Goal: Task Accomplishment & Management: Complete application form

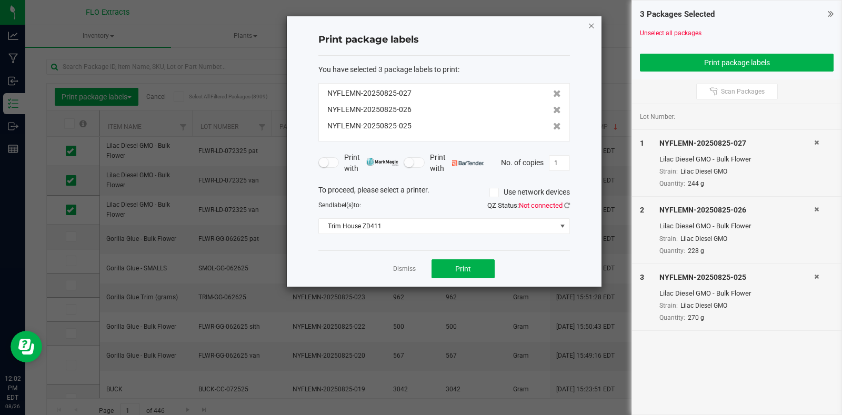
drag, startPoint x: 0, startPoint y: 0, endPoint x: 592, endPoint y: 27, distance: 592.4
click at [592, 27] on icon "button" at bounding box center [591, 25] width 7 height 13
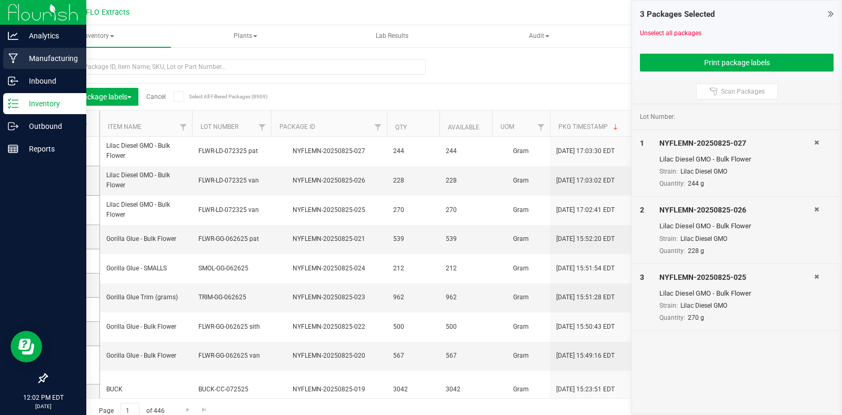
click at [45, 57] on p "Manufacturing" at bounding box center [49, 58] width 63 height 13
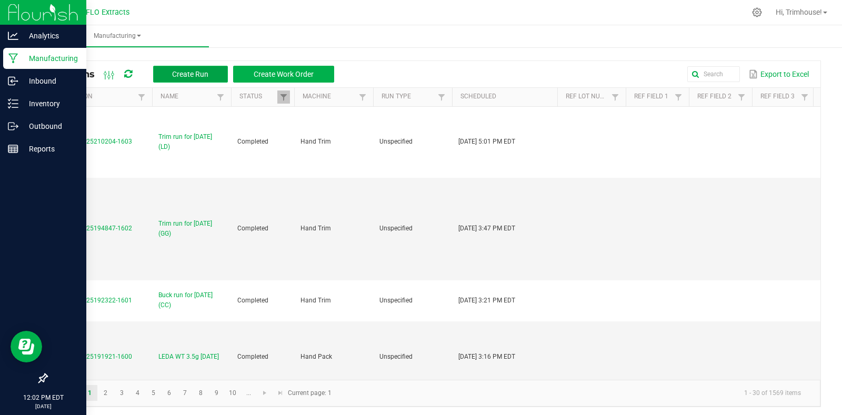
click at [197, 74] on span "Create Run" at bounding box center [190, 74] width 36 height 8
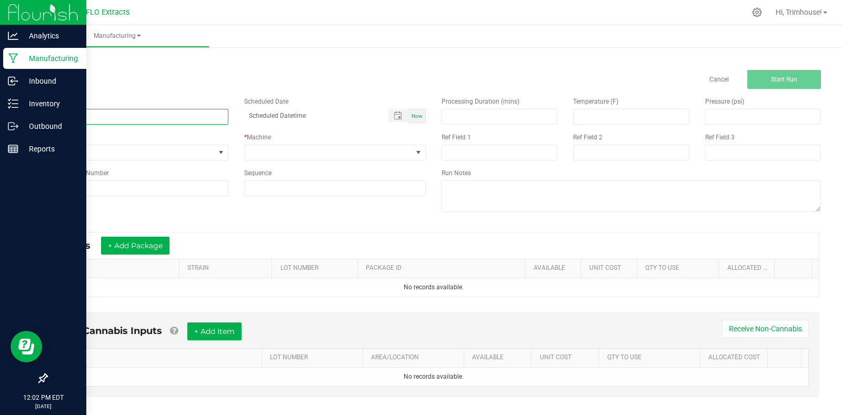
click at [151, 114] on input at bounding box center [137, 117] width 182 height 16
type input "Buck run for [DATE] (GS)"
click at [414, 116] on span "Now" at bounding box center [416, 116] width 11 height 6
type input "[DATE] 12:02 PM"
click at [360, 156] on span at bounding box center [329, 152] width 168 height 15
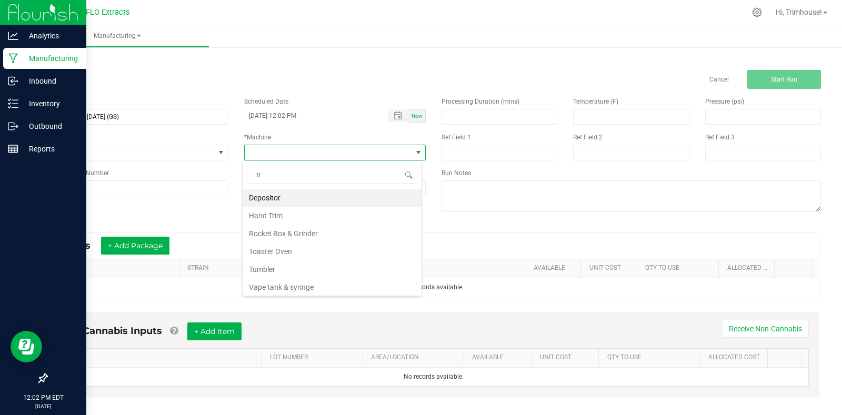
scroll to position [16, 180]
type input "trim"
click at [310, 195] on li "Hand Trim" at bounding box center [331, 198] width 179 height 18
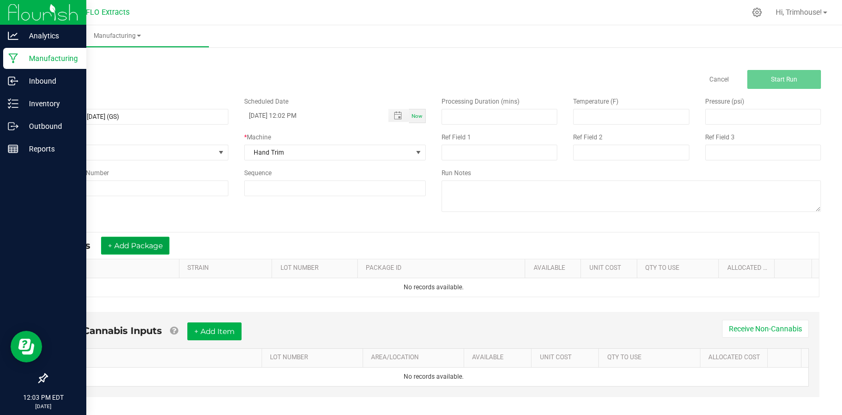
click at [132, 248] on button "+ Add Package" at bounding box center [135, 246] width 68 height 18
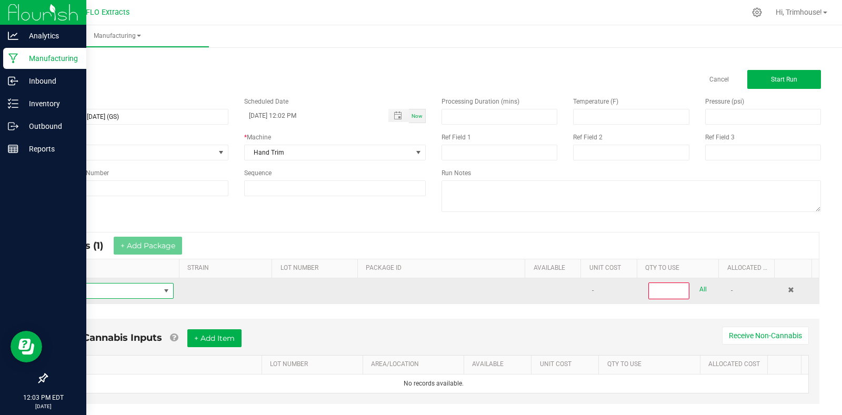
click at [114, 291] on span "NO DATA FOUND" at bounding box center [107, 291] width 105 height 15
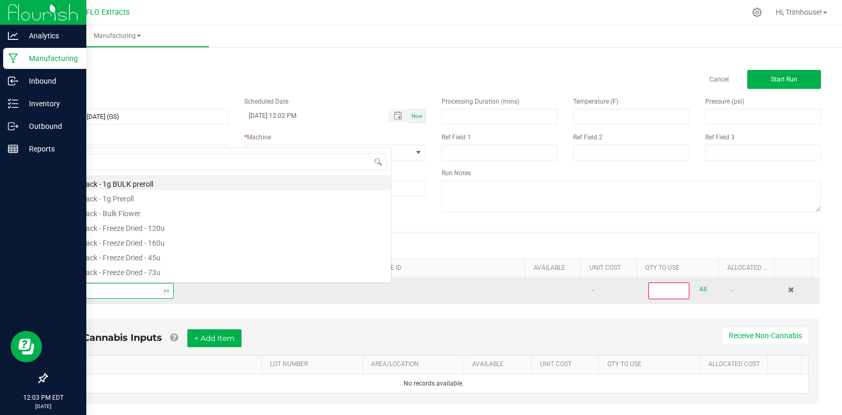
scroll to position [16, 115]
type input "harv"
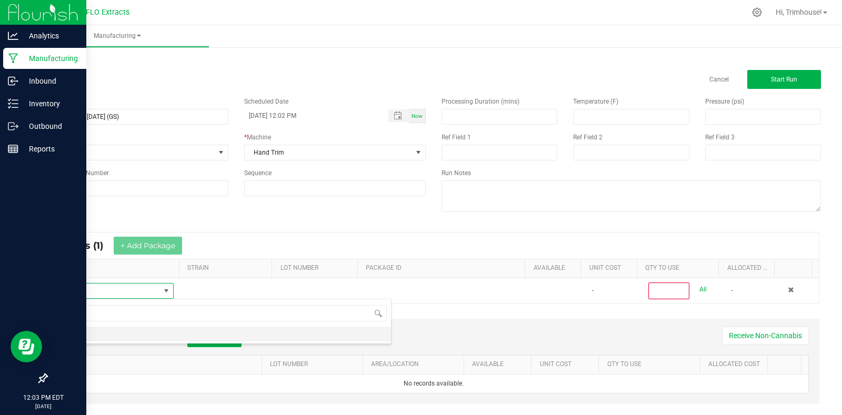
click at [99, 337] on li "HARV" at bounding box center [223, 334] width 336 height 15
type input "0"
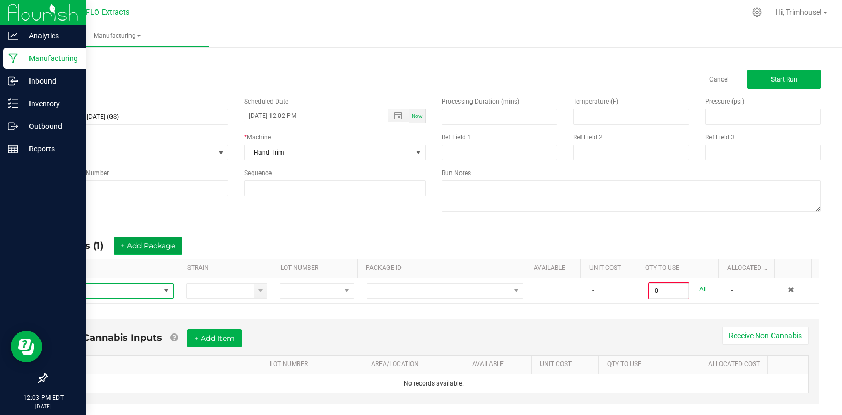
click at [154, 251] on button "+ Add Package" at bounding box center [148, 246] width 68 height 18
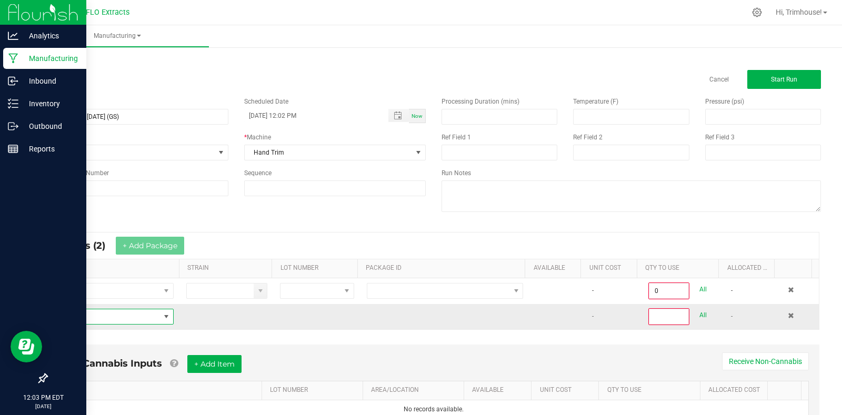
click at [162, 318] on span "NO DATA FOUND" at bounding box center [166, 316] width 8 height 8
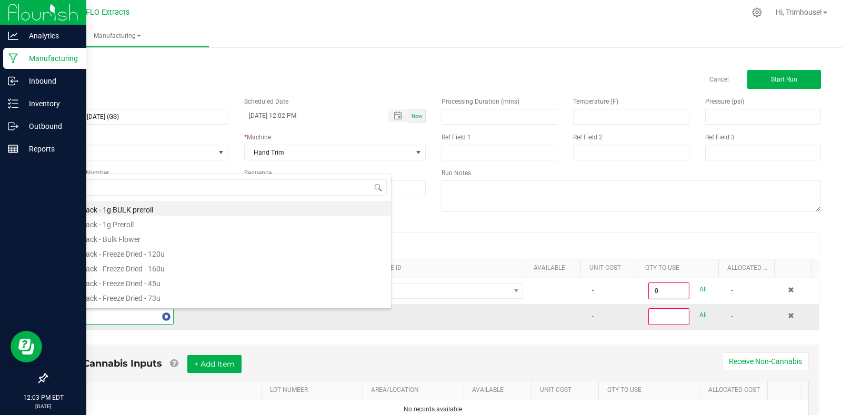
type input "harv"
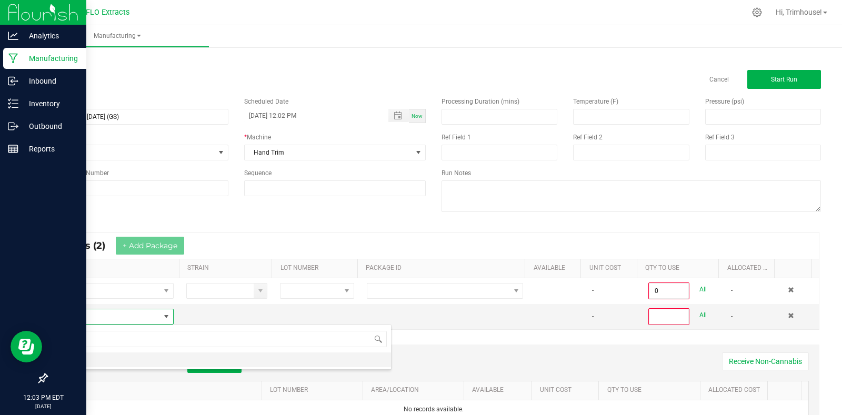
click at [122, 357] on li "HARV" at bounding box center [223, 359] width 336 height 15
type input "0"
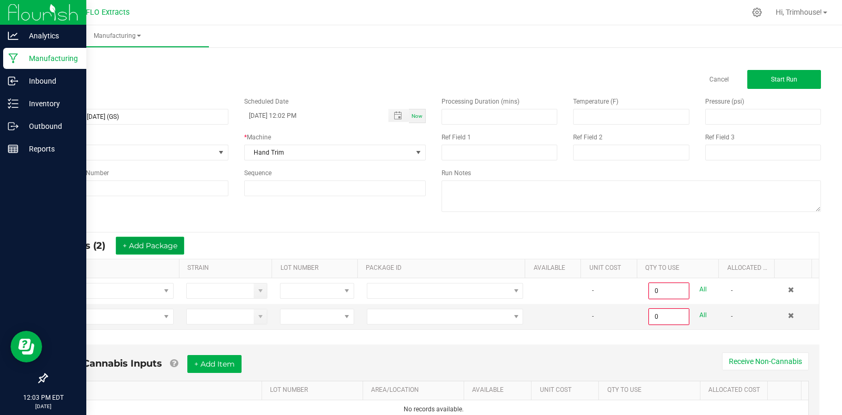
click at [167, 241] on button "+ Add Package" at bounding box center [150, 246] width 68 height 18
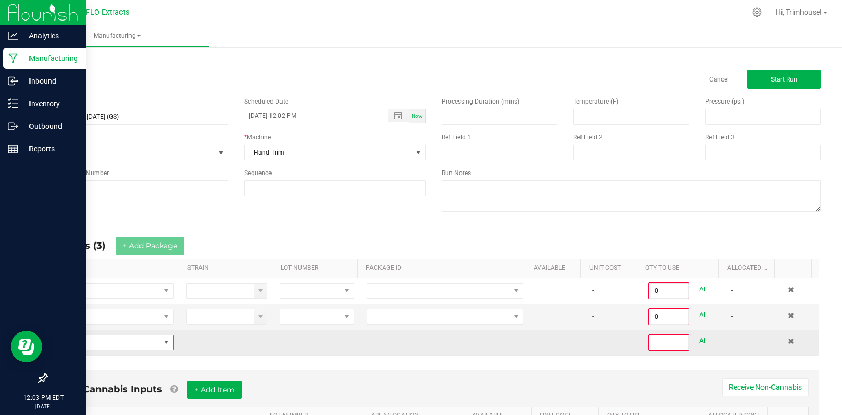
click at [162, 340] on span "NO DATA FOUND" at bounding box center [166, 342] width 8 height 8
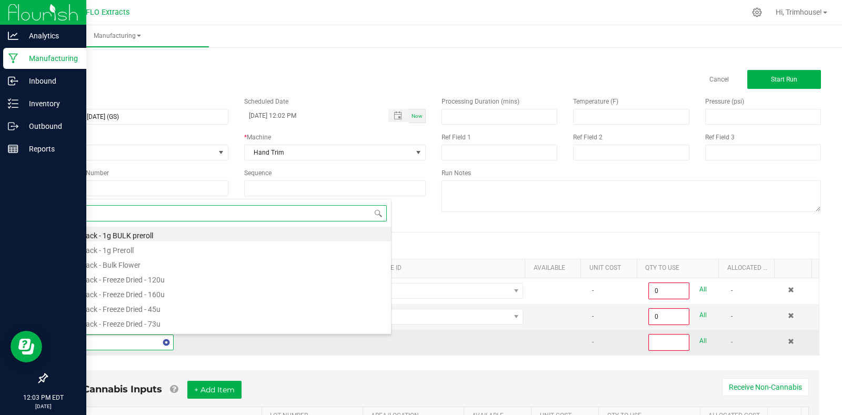
type input "harv"
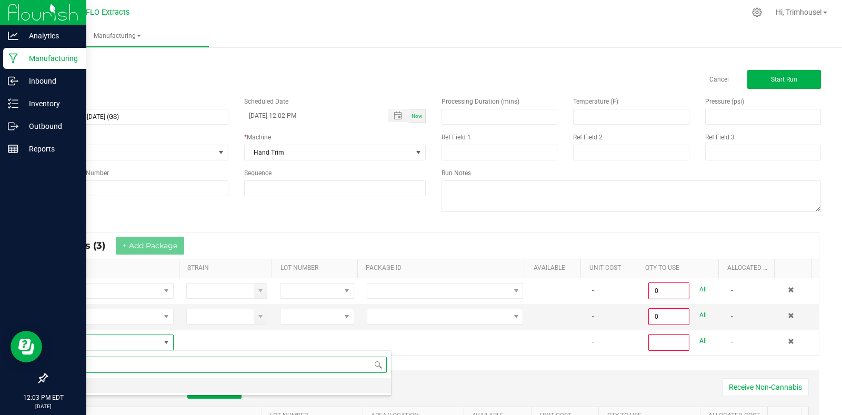
click at [156, 384] on li "HARV" at bounding box center [223, 385] width 336 height 15
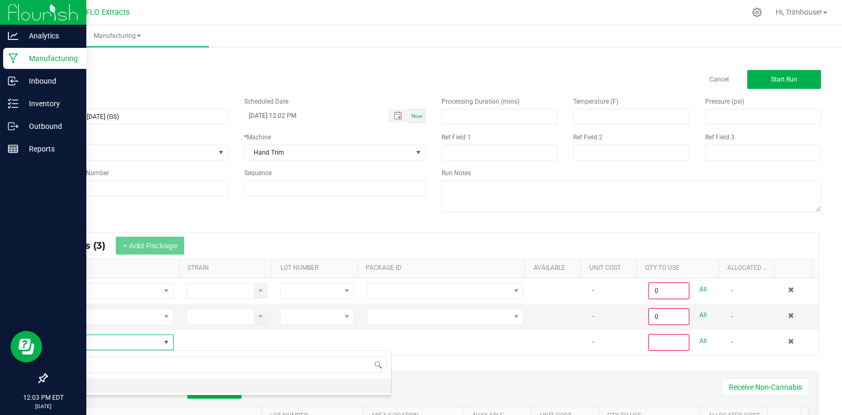
type input "0"
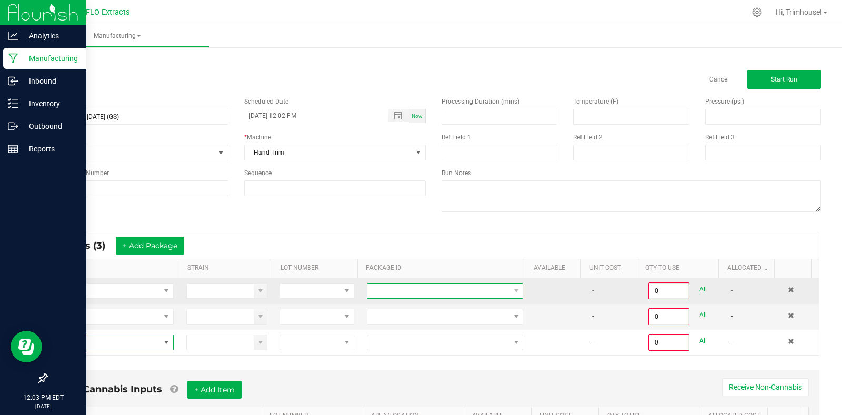
click at [493, 295] on span at bounding box center [438, 291] width 142 height 15
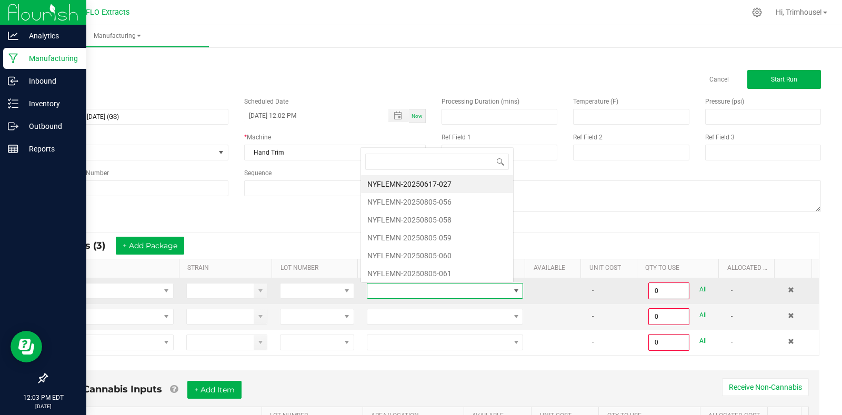
scroll to position [16, 151]
type input "805-067"
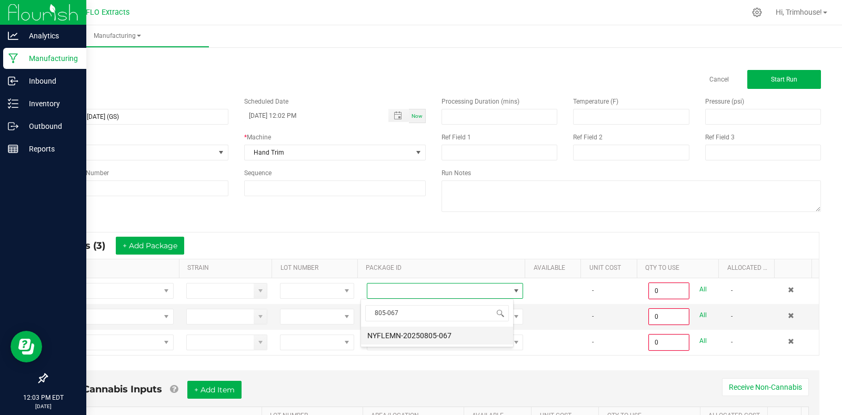
click at [482, 334] on li "NYFLEMN-20250805-067" at bounding box center [437, 336] width 152 height 18
type input "0.0000 g"
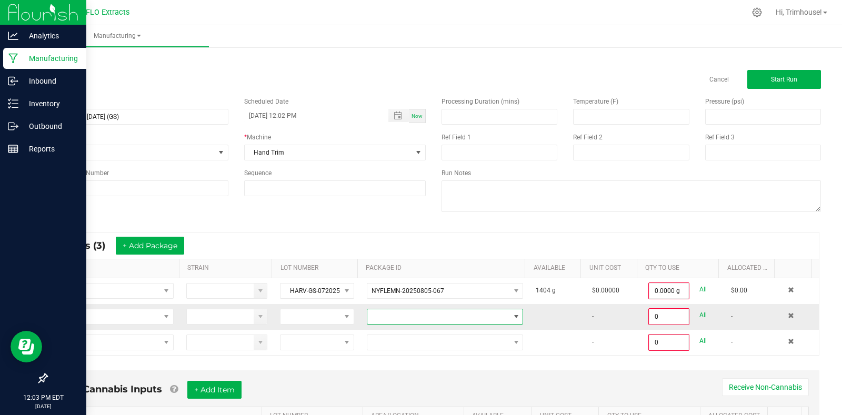
click at [469, 314] on span at bounding box center [438, 316] width 142 height 15
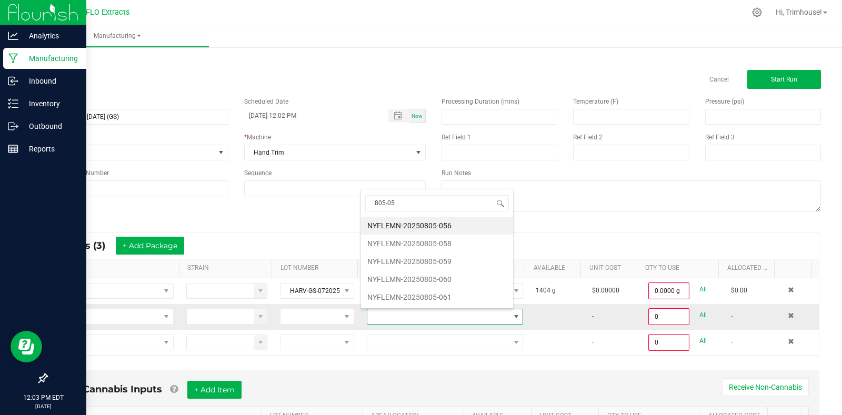
type input "805-058"
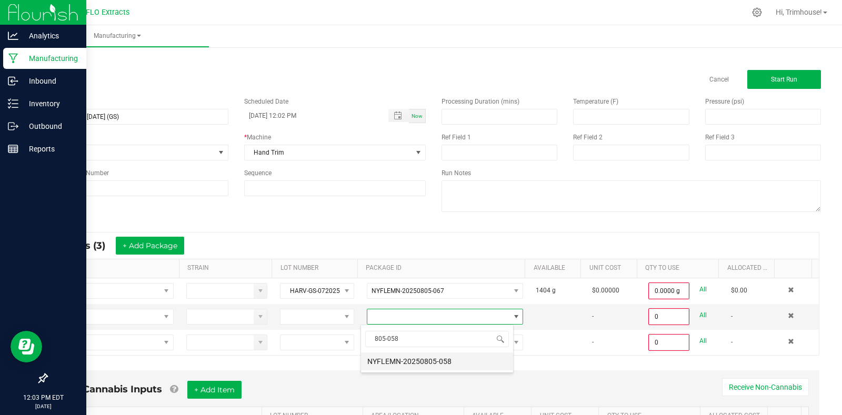
click at [468, 363] on li "NYFLEMN-20250805-058" at bounding box center [437, 361] width 152 height 18
type input "0.0000 g"
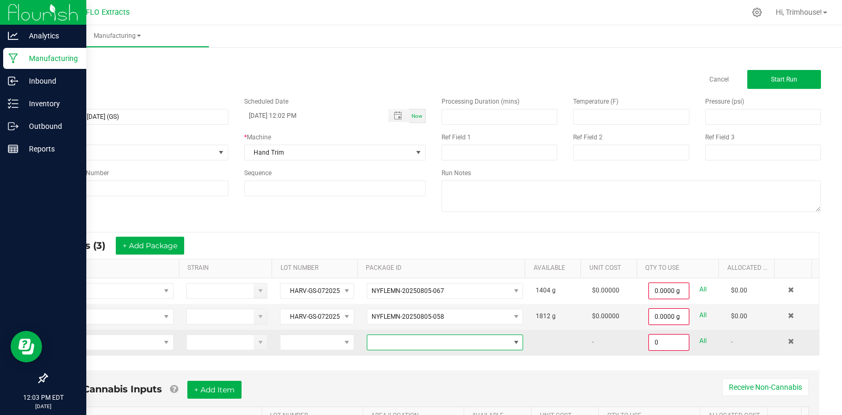
click at [448, 344] on span at bounding box center [438, 342] width 142 height 15
type input "805-056"
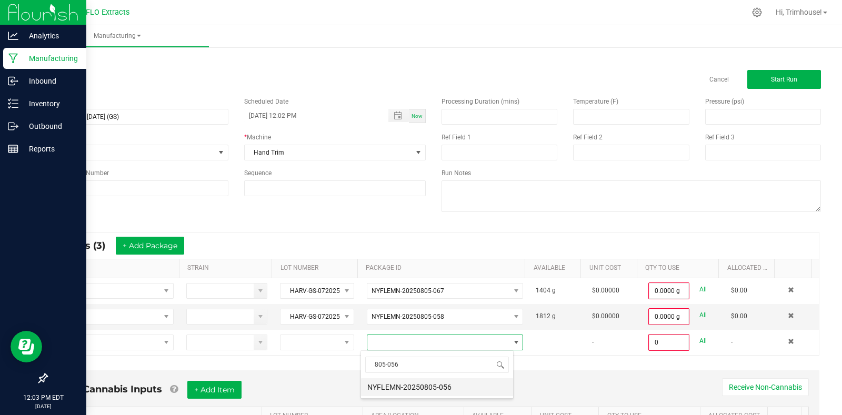
click at [429, 391] on li "NYFLEMN-20250805-056" at bounding box center [437, 387] width 152 height 18
type input "0.0000 g"
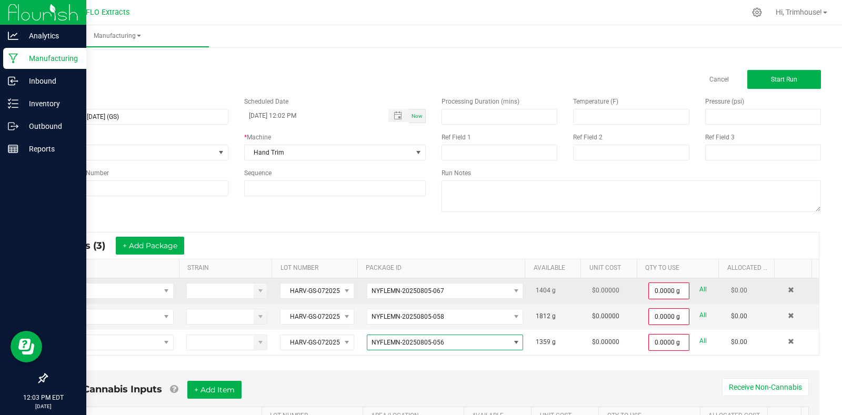
click at [699, 289] on link "All" at bounding box center [702, 289] width 7 height 14
type input "1404.0000 g"
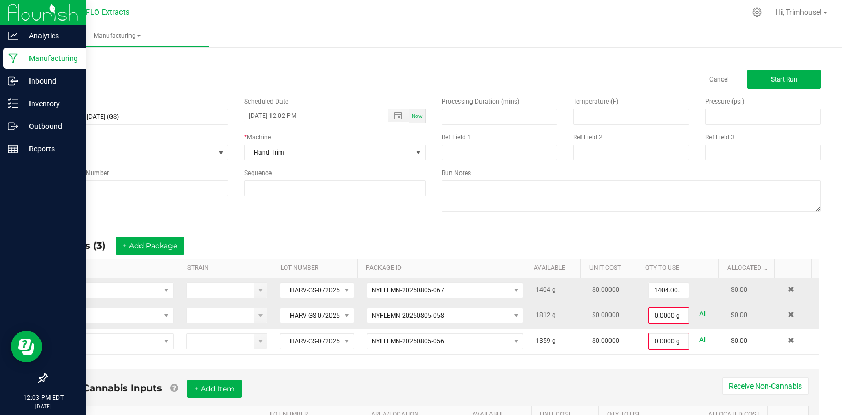
click at [699, 311] on link "All" at bounding box center [702, 314] width 7 height 14
type input "1812.0000 g"
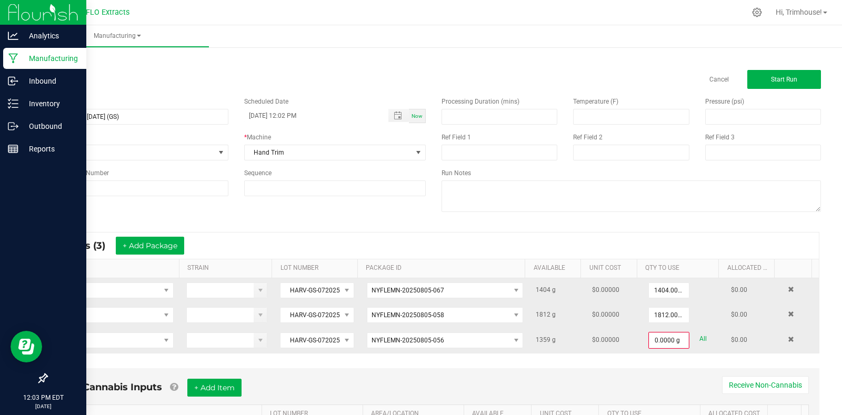
click at [699, 338] on link "All" at bounding box center [702, 339] width 7 height 14
type input "1359.0000 g"
click at [760, 77] on button "Start Run" at bounding box center [784, 79] width 74 height 19
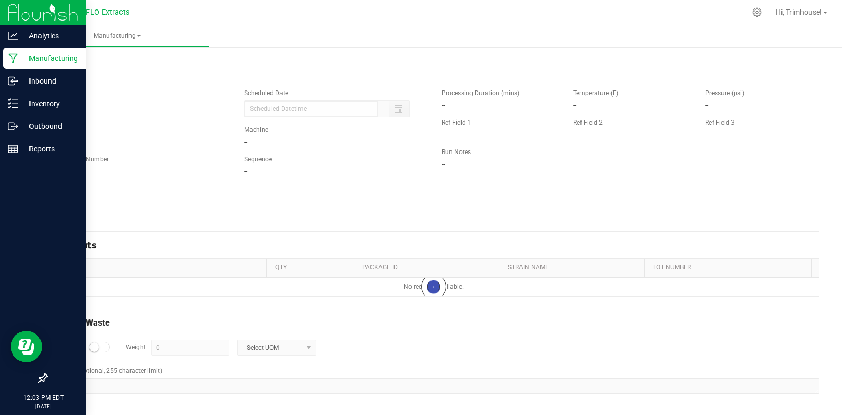
type input "[DATE] 12:02 PM"
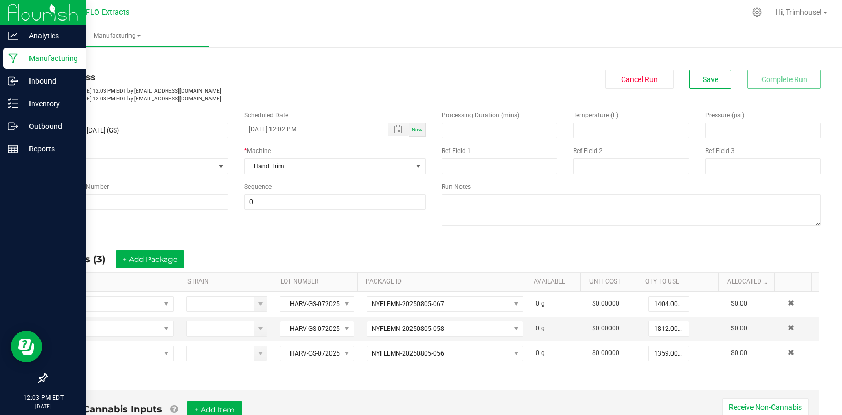
scroll to position [275, 0]
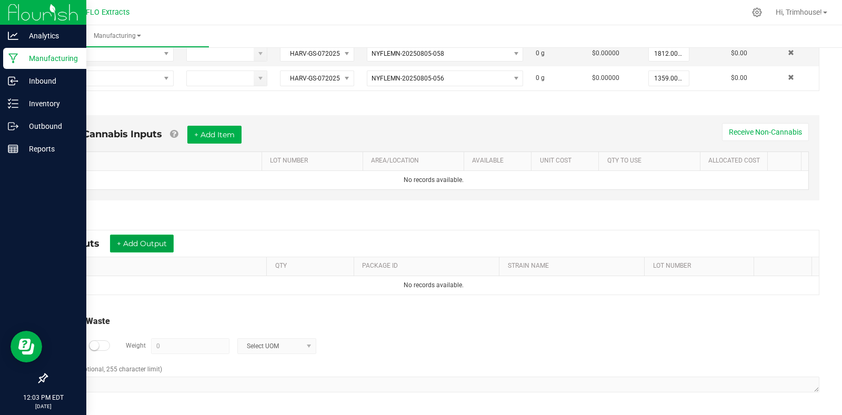
click at [154, 247] on button "+ Add Output" at bounding box center [142, 244] width 64 height 18
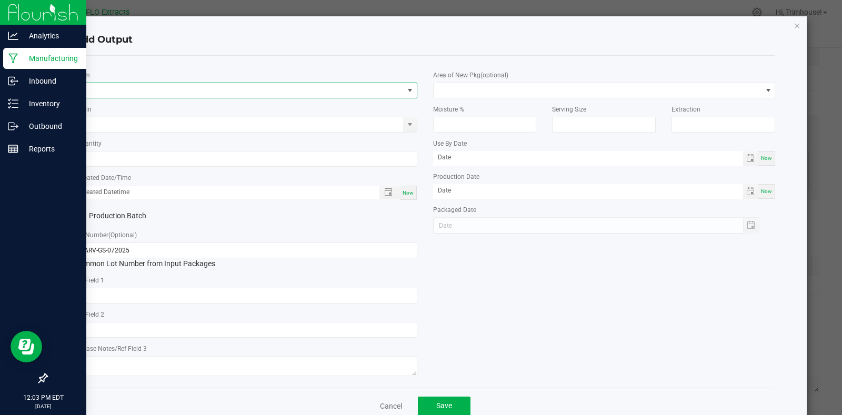
click at [124, 91] on span "NO DATA FOUND" at bounding box center [239, 90] width 328 height 15
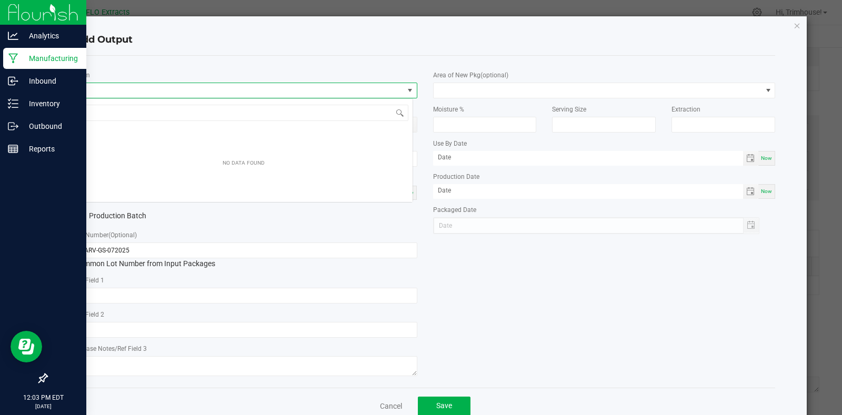
scroll to position [16, 339]
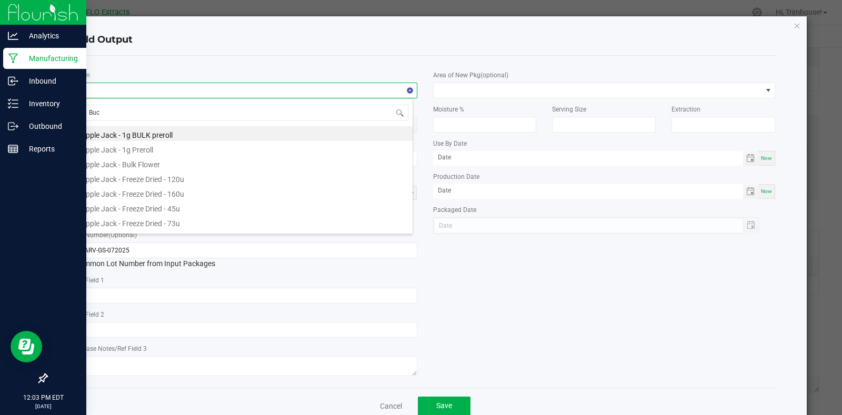
type input "Buck"
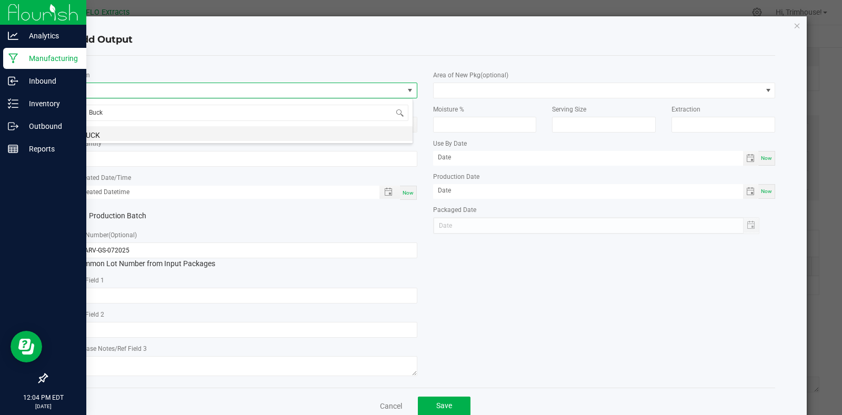
click at [120, 128] on li "BUCK" at bounding box center [244, 133] width 338 height 15
type input "0.0000 g"
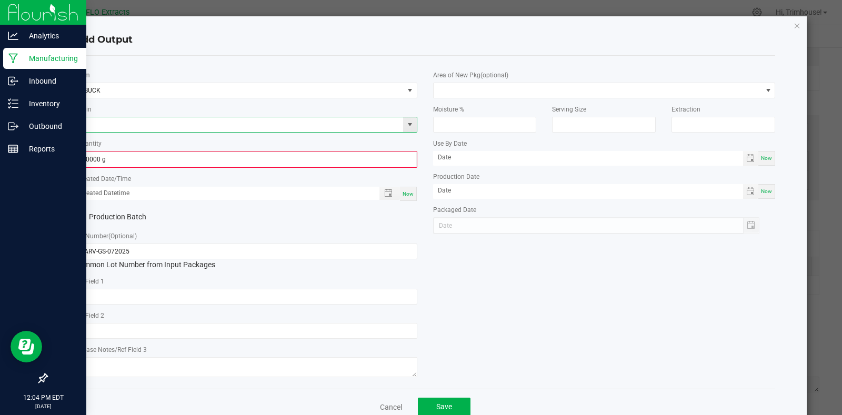
click at [113, 120] on input at bounding box center [239, 124] width 328 height 15
click at [113, 144] on li "G Sour" at bounding box center [244, 142] width 338 height 15
type input "G Sour"
click at [252, 156] on input "0" at bounding box center [246, 159] width 340 height 15
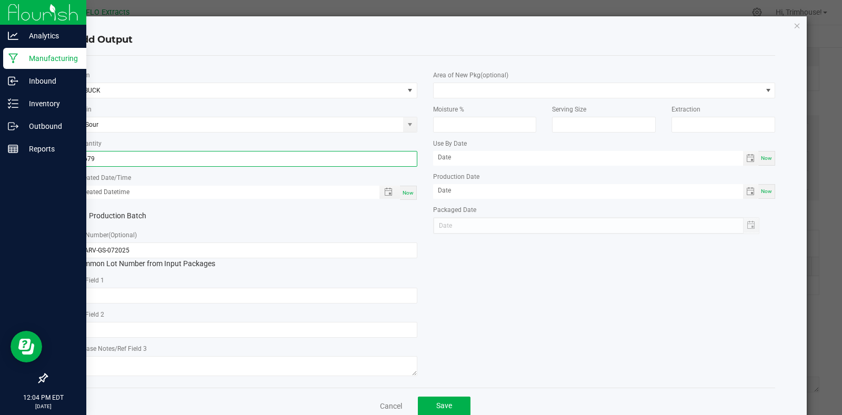
type input "2679.0000 g"
click at [402, 190] on span "Now" at bounding box center [407, 193] width 11 height 6
type input "[DATE] 12:04 PM"
type input "[DATE]"
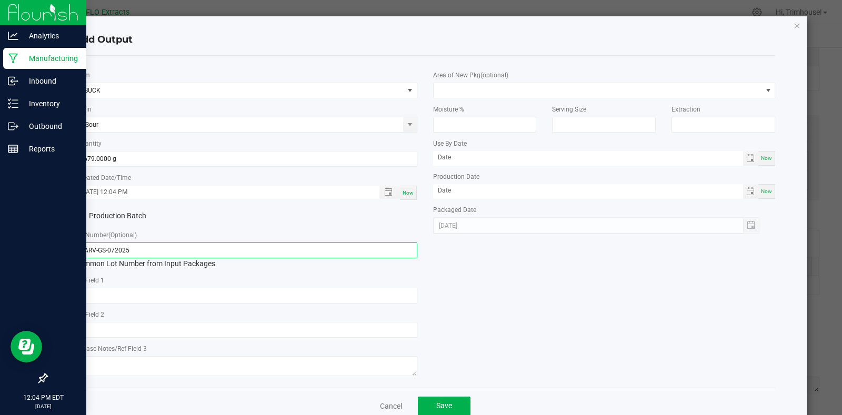
click at [94, 251] on input "HARV-GS-072025" at bounding box center [246, 250] width 342 height 16
type input "BUCK-GS-072025"
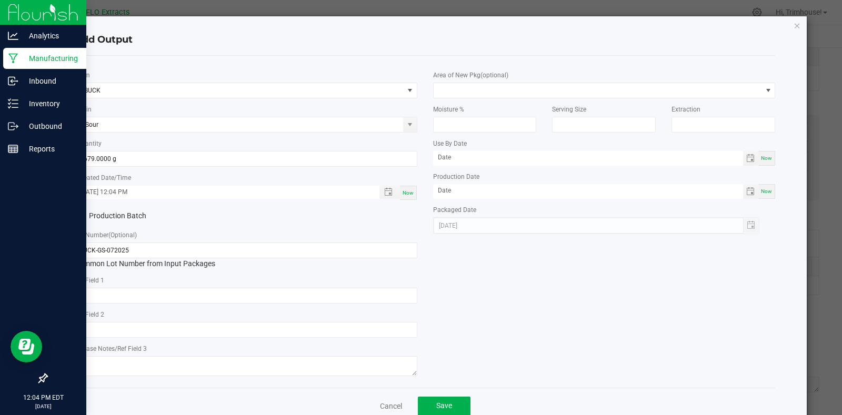
click at [459, 288] on div "* Item BUCK Strain G Sour * Quantity 2679.0000 g * Created Date/Time [DATE] 12:…" at bounding box center [425, 221] width 716 height 315
click at [436, 404] on span "Save" at bounding box center [444, 405] width 16 height 8
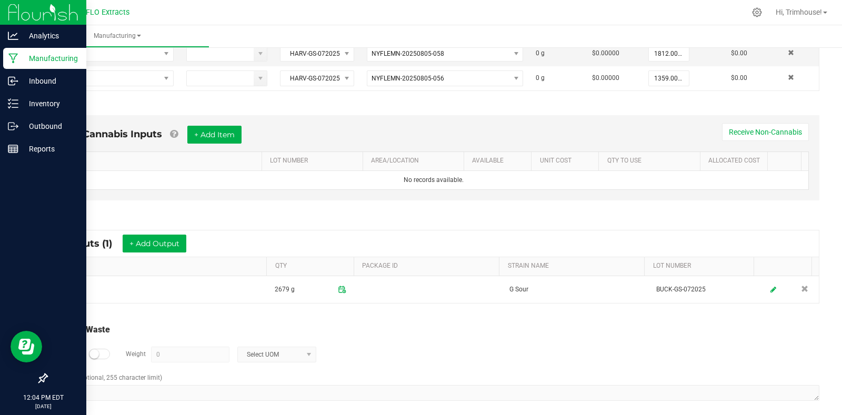
click at [104, 351] on div at bounding box center [99, 354] width 21 height 11
click at [191, 352] on input "0" at bounding box center [189, 354] width 77 height 15
click at [302, 357] on span at bounding box center [308, 354] width 13 height 15
type input "1725 g"
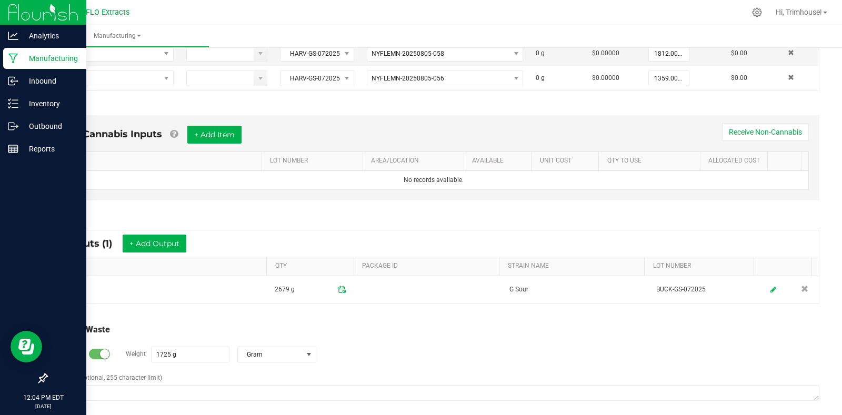
click at [354, 347] on div "Log Waste? Weight 1725 g Gram" at bounding box center [433, 354] width 771 height 37
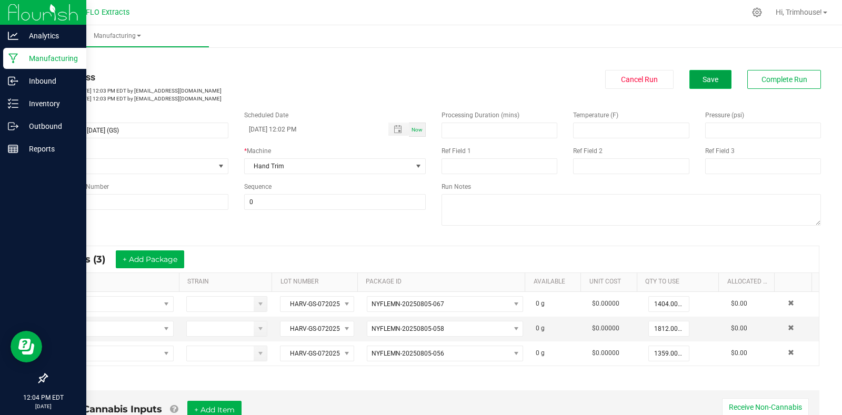
click at [712, 72] on button "Save" at bounding box center [710, 79] width 42 height 19
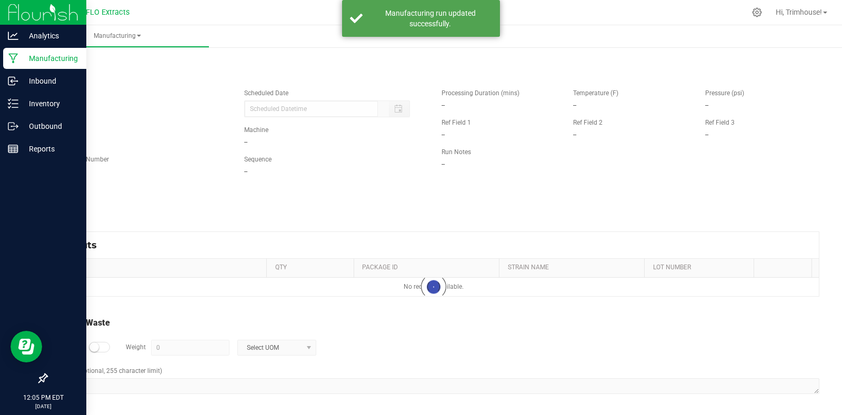
type input "[DATE] 12:02 PM"
type input "1725 g"
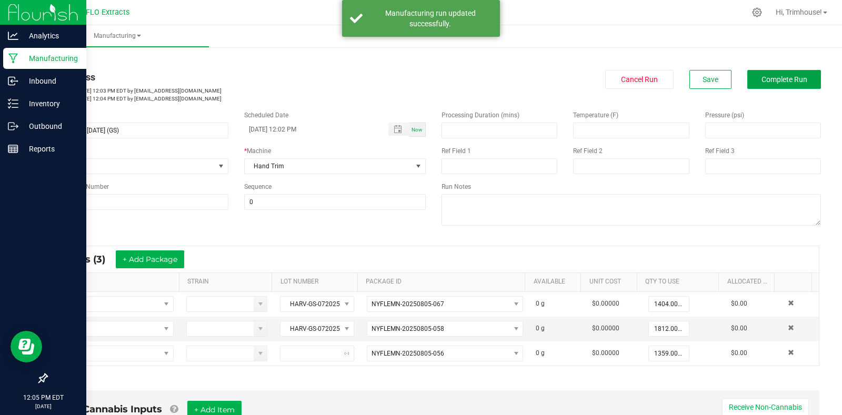
click at [747, 78] on button "Complete Run" at bounding box center [784, 79] width 74 height 19
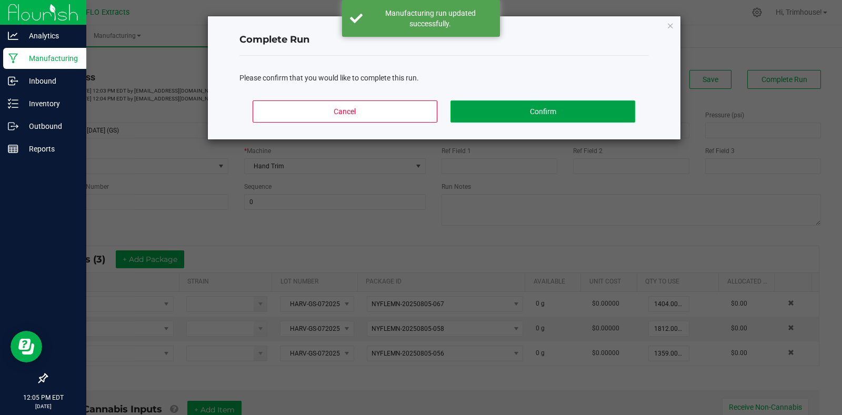
click at [541, 110] on button "Confirm" at bounding box center [542, 111] width 184 height 22
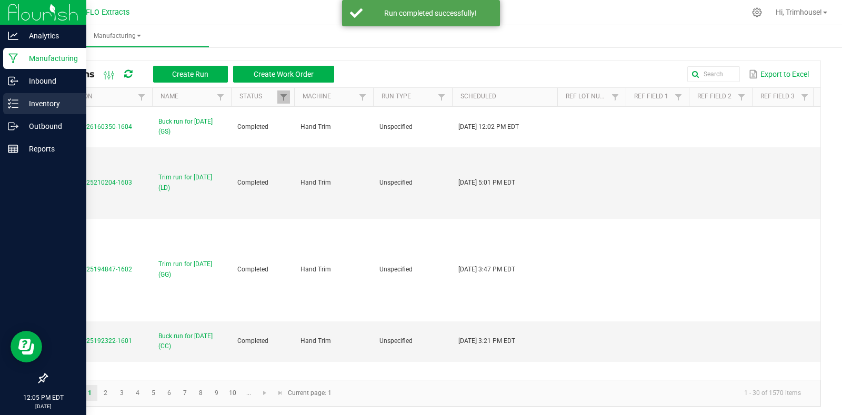
click at [37, 101] on p "Inventory" at bounding box center [49, 103] width 63 height 13
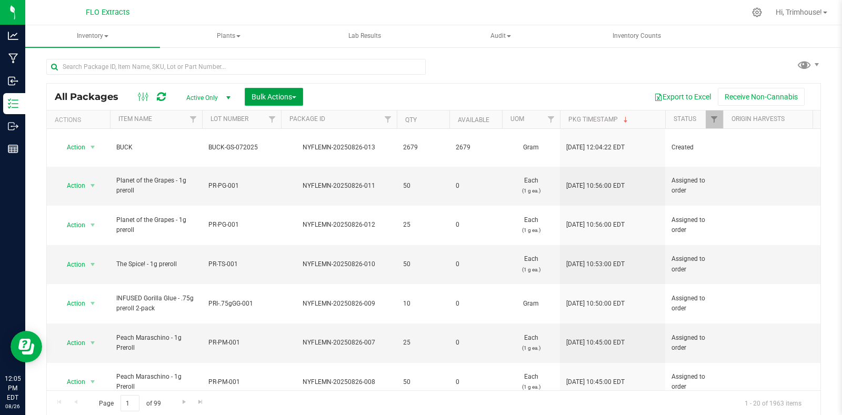
click at [300, 95] on button "Bulk Actions" at bounding box center [274, 97] width 58 height 18
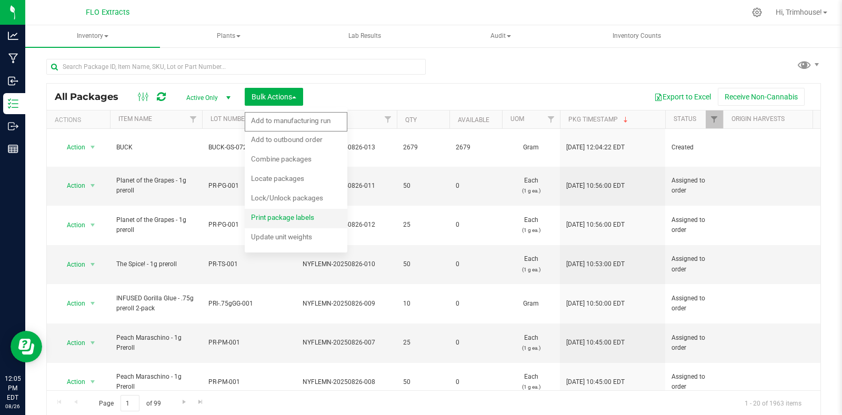
click at [271, 218] on span "Print package labels" at bounding box center [282, 217] width 63 height 8
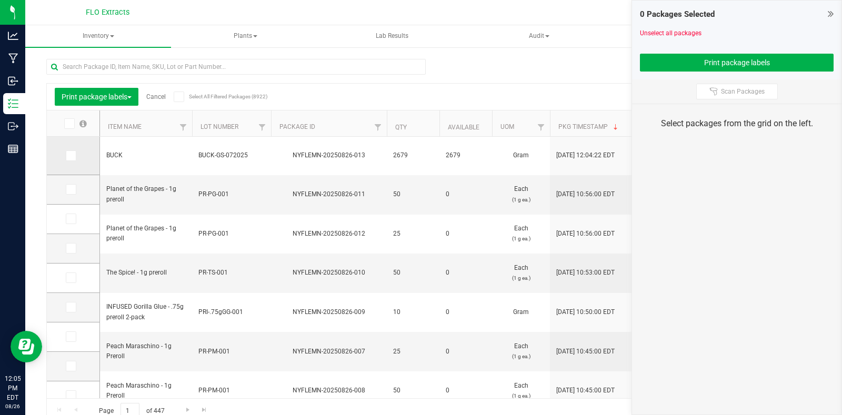
click at [76, 156] on span at bounding box center [71, 155] width 11 height 11
click at [0, 0] on input "checkbox" at bounding box center [0, 0] width 0 height 0
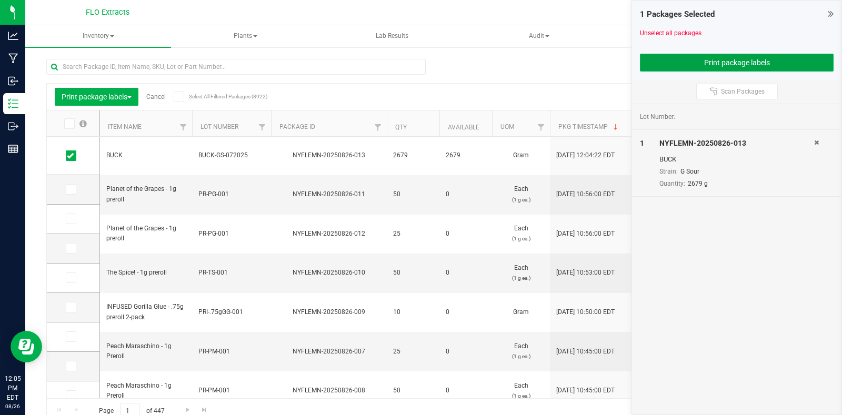
click at [713, 66] on button "Print package labels" at bounding box center [737, 63] width 194 height 18
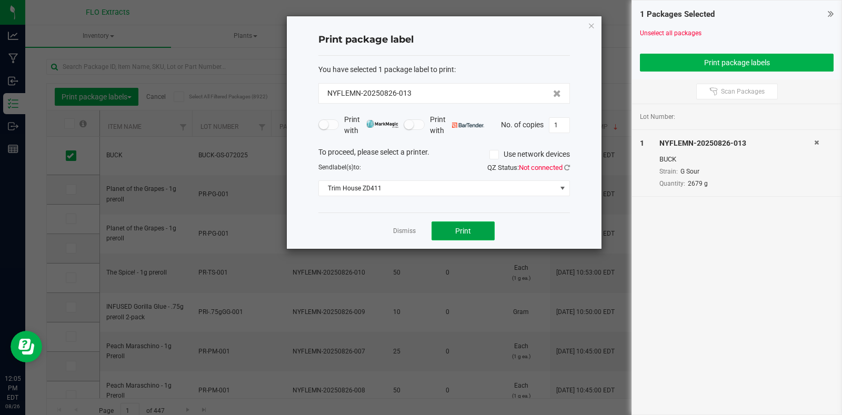
click at [468, 232] on span "Print" at bounding box center [463, 231] width 16 height 8
